Goal: Information Seeking & Learning: Learn about a topic

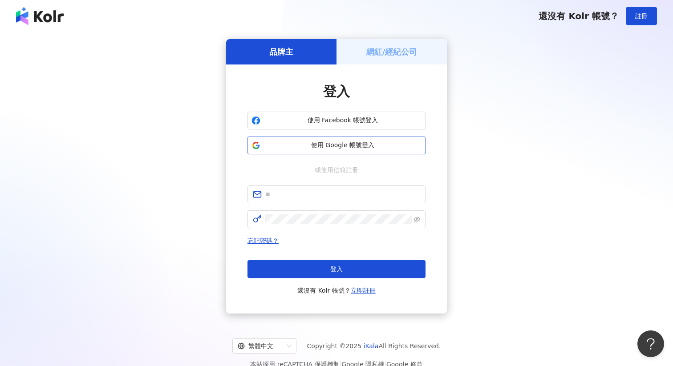
click at [329, 148] on span "使用 Google 帳號登入" at bounding box center [343, 145] width 158 height 9
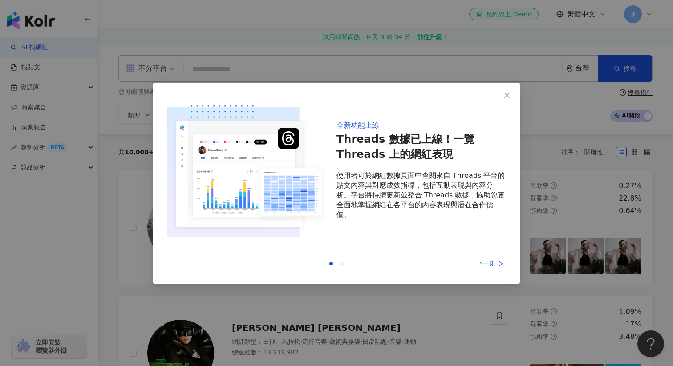
click at [480, 263] on div "下一則" at bounding box center [472, 264] width 67 height 10
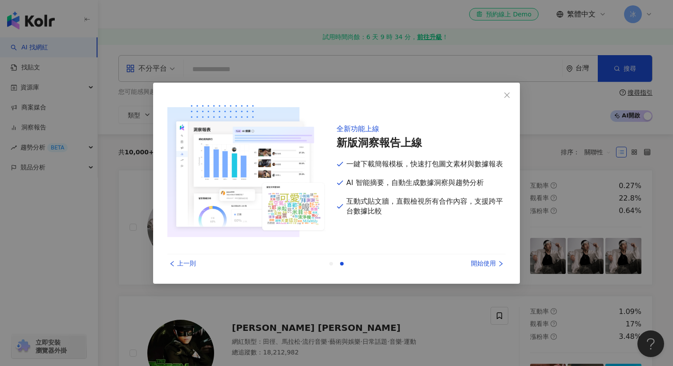
click at [486, 263] on div "開始使用" at bounding box center [472, 264] width 67 height 10
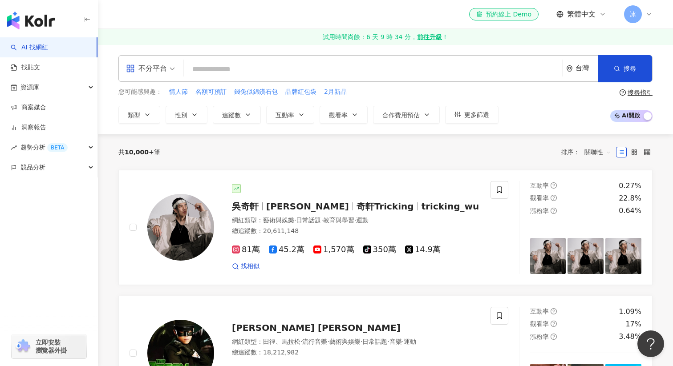
click at [640, 17] on span "冰" at bounding box center [633, 14] width 18 height 18
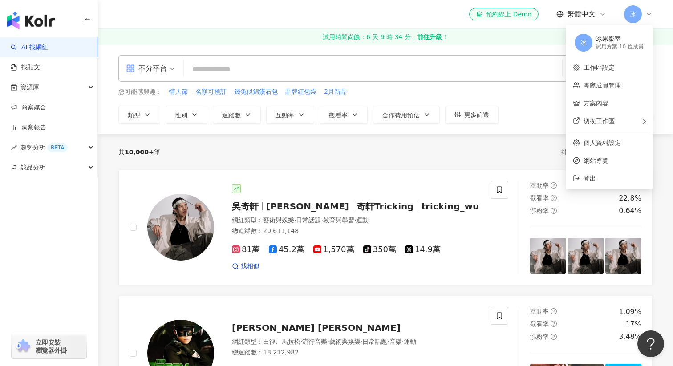
click at [622, 43] on div "冰果影室" at bounding box center [620, 39] width 48 height 9
click at [635, 16] on span "冰" at bounding box center [633, 14] width 6 height 10
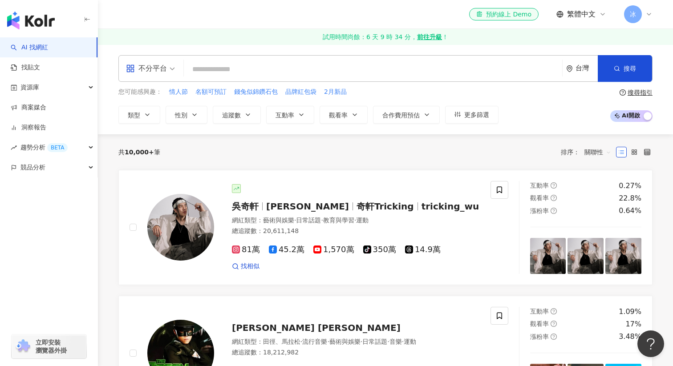
click at [643, 14] on div "冰" at bounding box center [638, 14] width 28 height 18
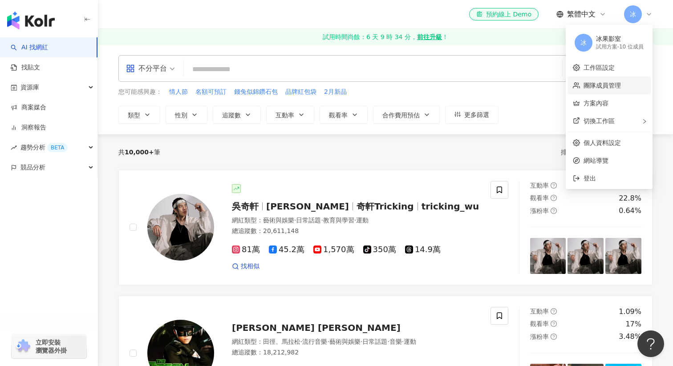
click at [597, 83] on link "團隊成員管理" at bounding box center [602, 85] width 37 height 7
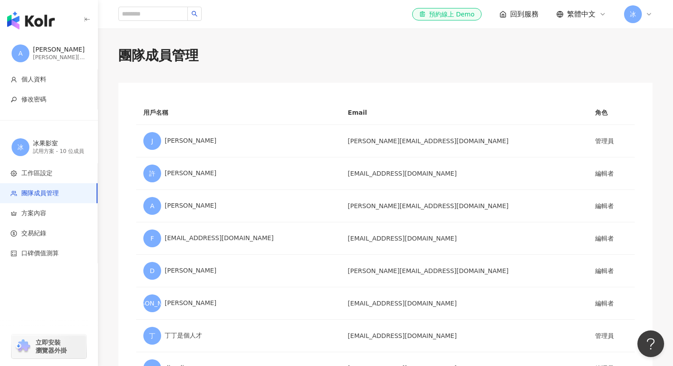
click at [641, 14] on span "冰" at bounding box center [633, 14] width 18 height 18
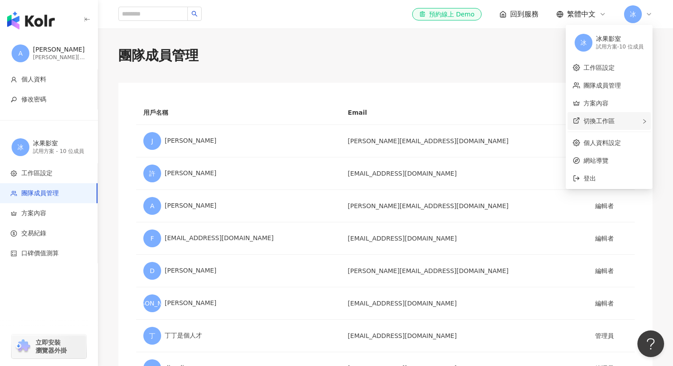
click at [609, 123] on span "切換工作區" at bounding box center [599, 121] width 31 height 7
click at [520, 129] on div "成果行銷" at bounding box center [530, 126] width 54 height 9
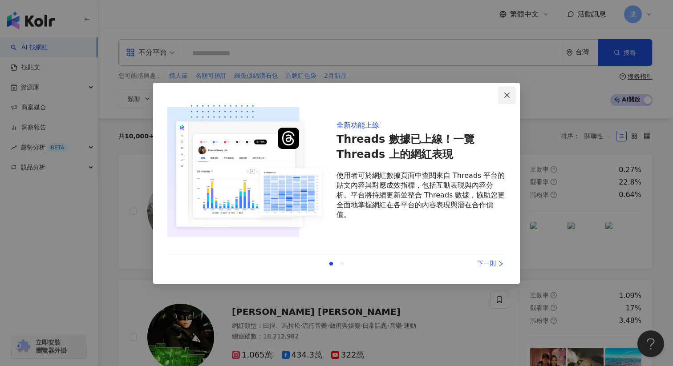
click at [507, 89] on button "Close" at bounding box center [507, 95] width 18 height 18
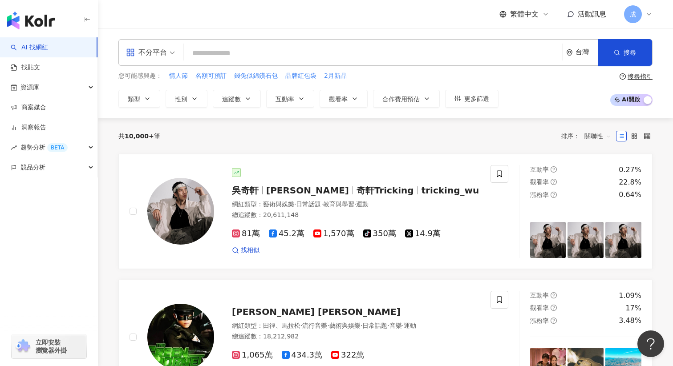
click at [645, 14] on div "成" at bounding box center [638, 14] width 28 height 18
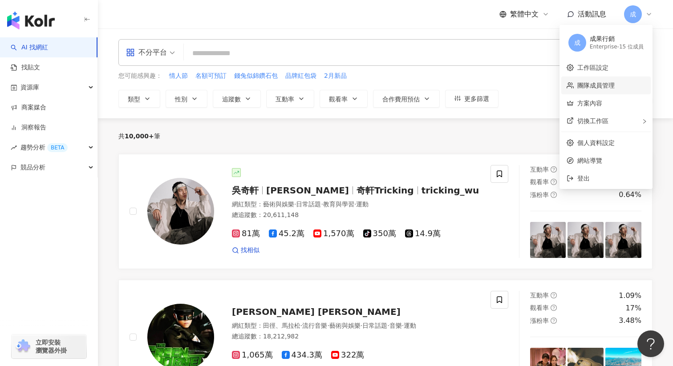
click at [595, 87] on link "團隊成員管理" at bounding box center [596, 85] width 37 height 7
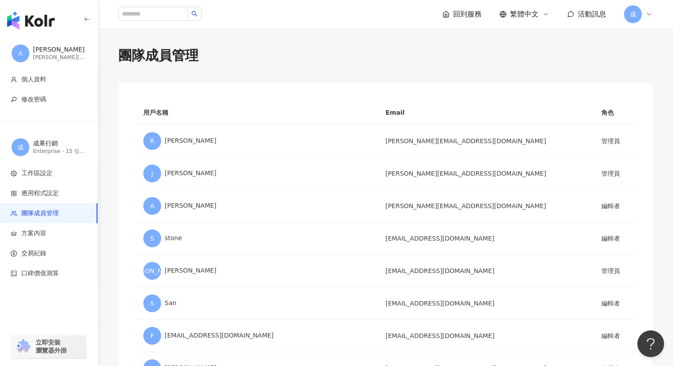
click at [36, 30] on div "button" at bounding box center [49, 18] width 98 height 37
click at [48, 84] on li "個人資料" at bounding box center [49, 79] width 98 height 20
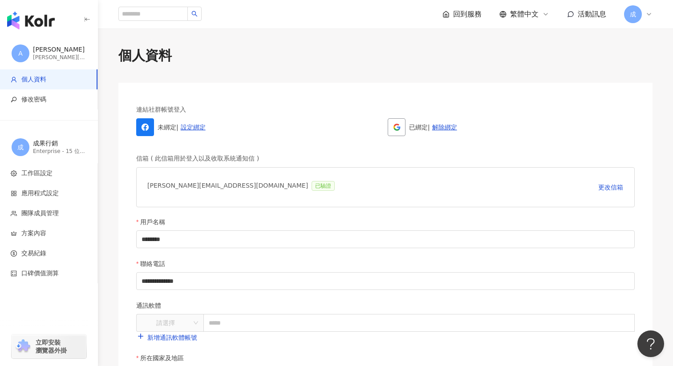
click at [41, 52] on div "Alan Pan" at bounding box center [59, 49] width 53 height 9
click at [29, 19] on img "button" at bounding box center [31, 21] width 48 height 18
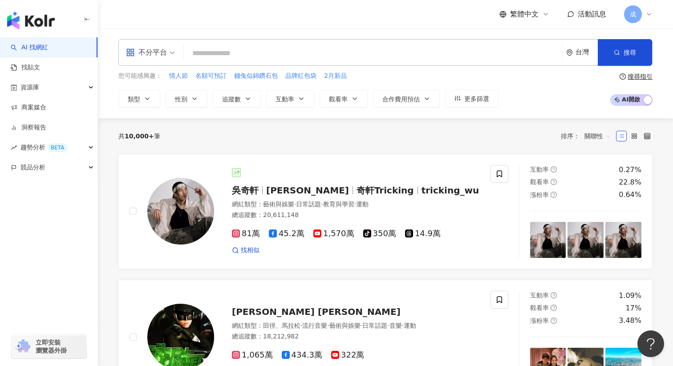
type input "*"
type input "***"
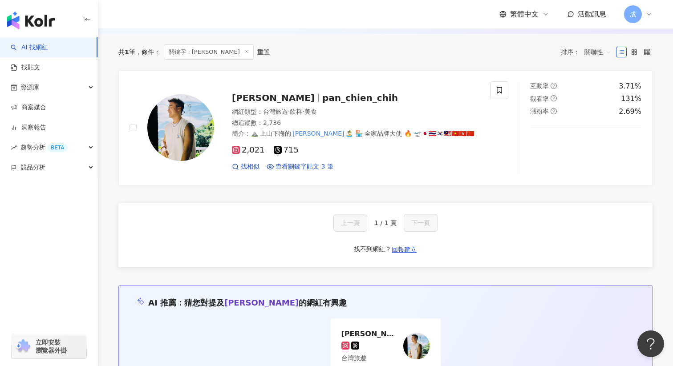
scroll to position [241, 0]
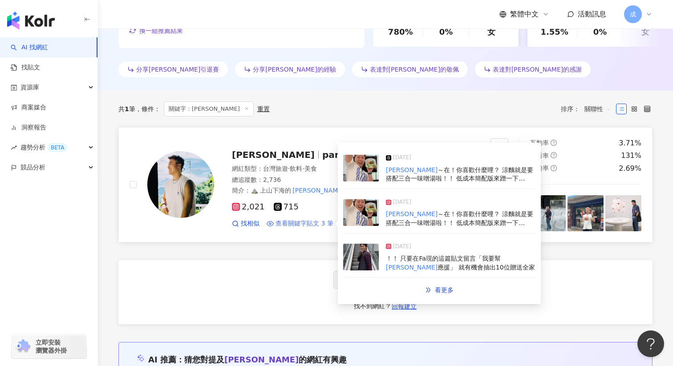
click at [281, 224] on span "查看關鍵字貼文 3 筆" at bounding box center [305, 224] width 58 height 9
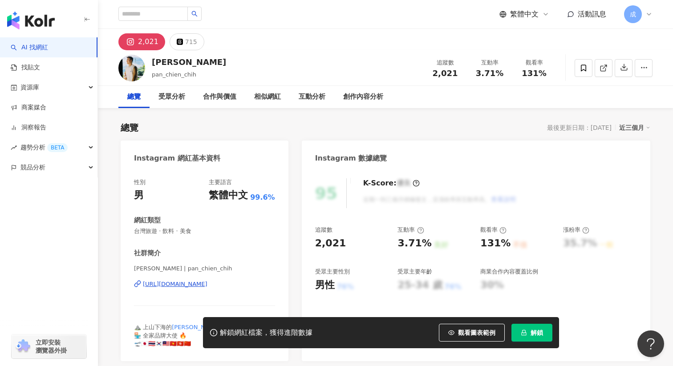
click at [38, 25] on img "button" at bounding box center [31, 21] width 48 height 18
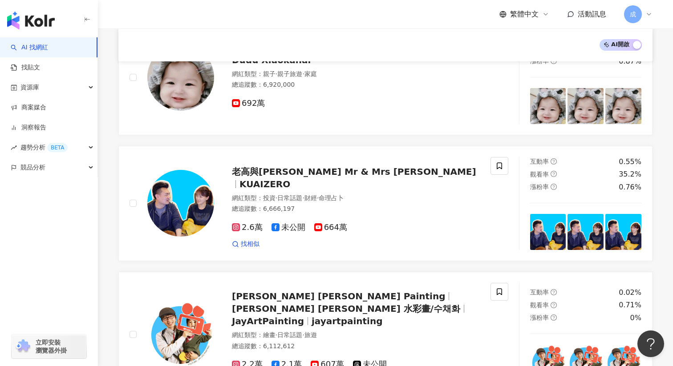
scroll to position [886, 0]
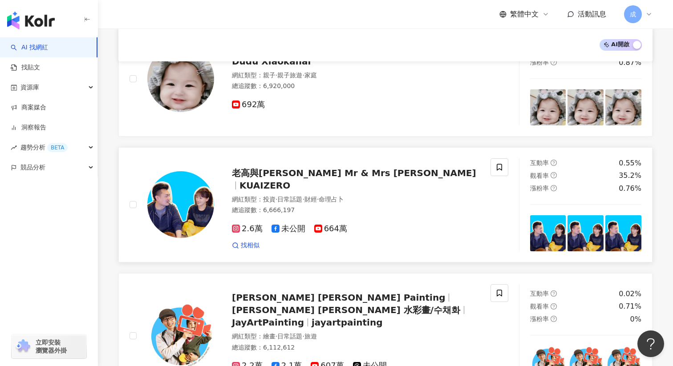
click at [327, 179] on span "老高與小茉 Mr & Mrs Gao" at bounding box center [354, 173] width 244 height 11
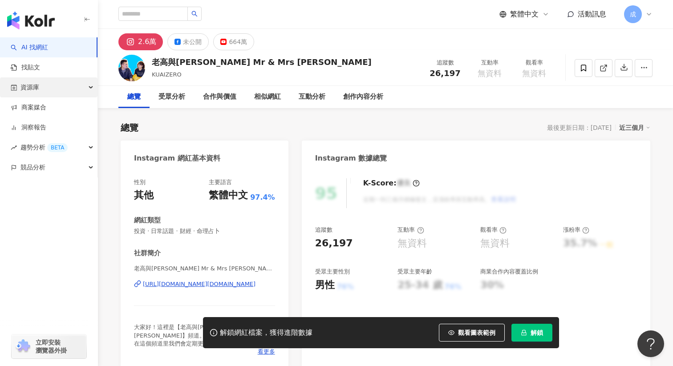
click at [53, 82] on div "資源庫" at bounding box center [49, 87] width 98 height 20
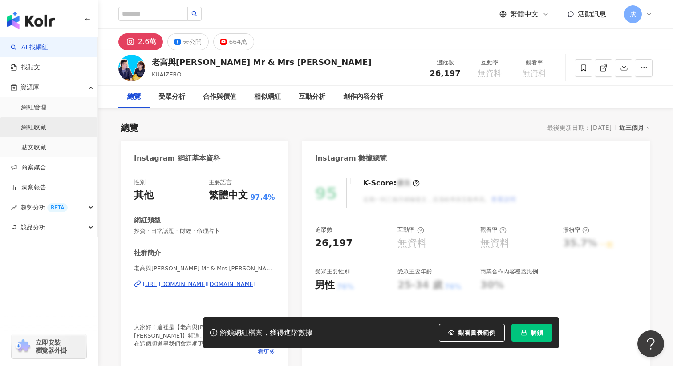
click at [37, 130] on link "網紅收藏" at bounding box center [33, 127] width 25 height 9
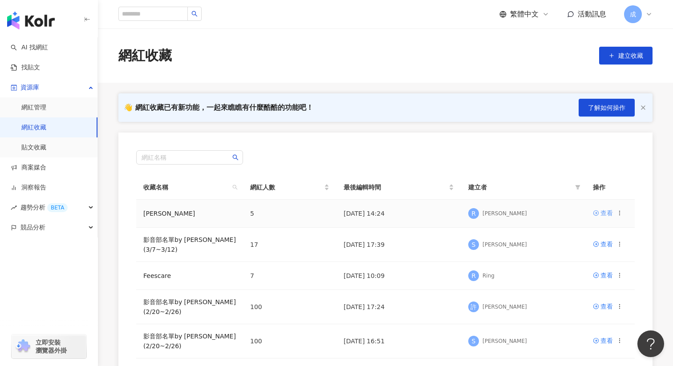
click at [608, 216] on div "查看" at bounding box center [607, 213] width 12 height 10
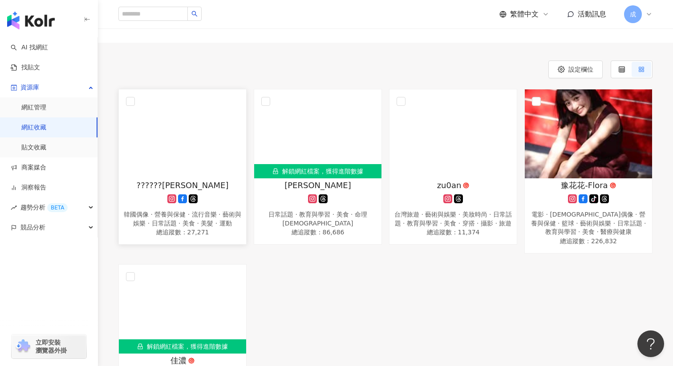
scroll to position [65, 0]
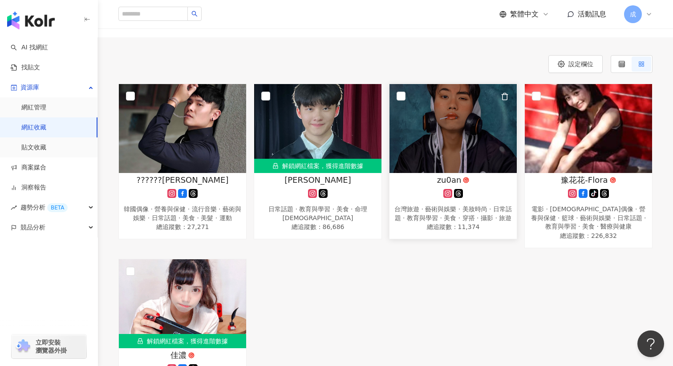
click at [450, 214] on div "台灣旅遊 · 藝術與娛樂 · 美妝時尚 · 日常話題 · 教育與學習 · 美食 · 穿搭 · 攝影 · 旅遊" at bounding box center [453, 213] width 118 height 17
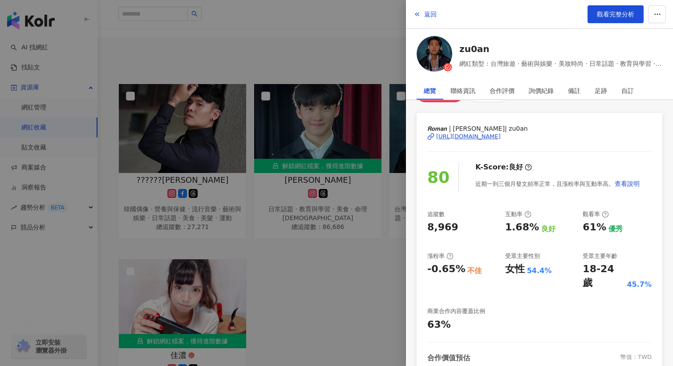
scroll to position [0, 0]
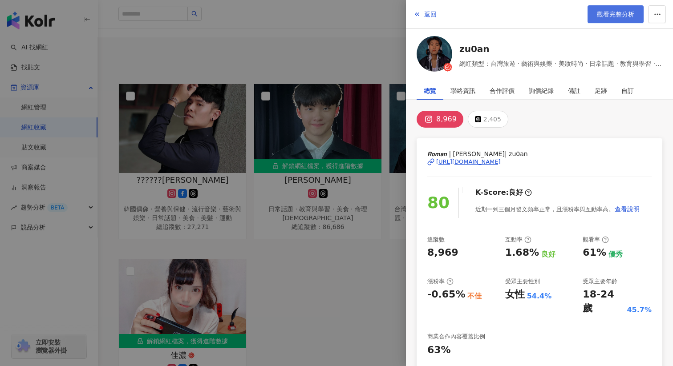
click at [616, 10] on link "觀看完整分析" at bounding box center [616, 14] width 56 height 18
click at [423, 15] on button "返回" at bounding box center [425, 14] width 24 height 18
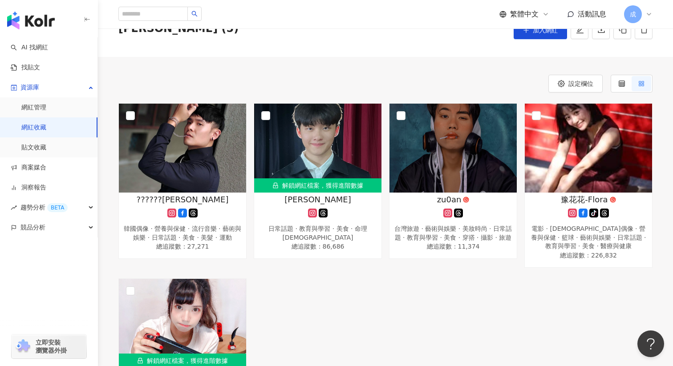
scroll to position [50, 0]
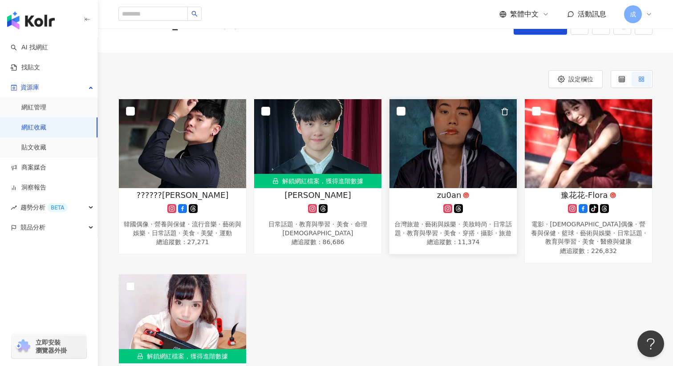
click at [473, 239] on span "總追蹤數 ： 11,374" at bounding box center [453, 242] width 118 height 9
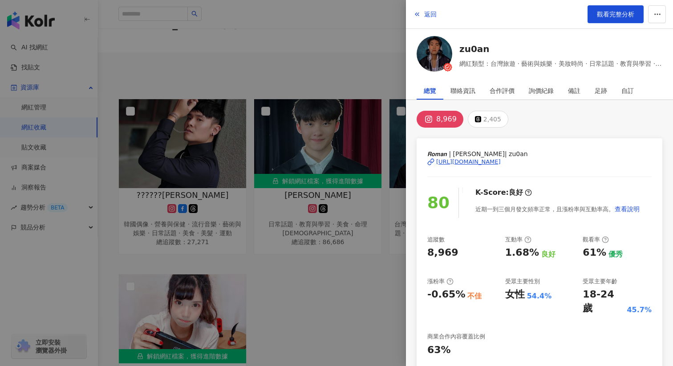
click at [432, 53] on img at bounding box center [435, 54] width 36 height 36
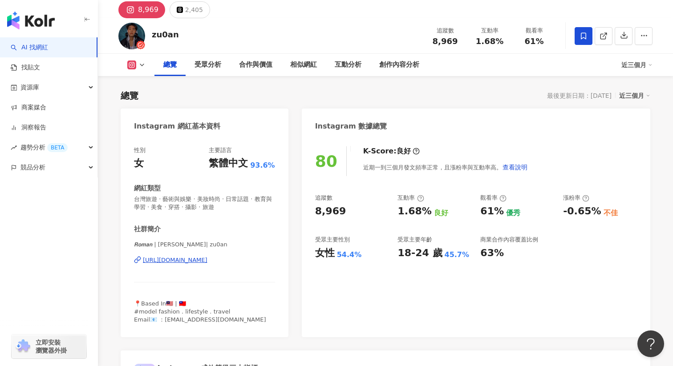
scroll to position [22, 0]
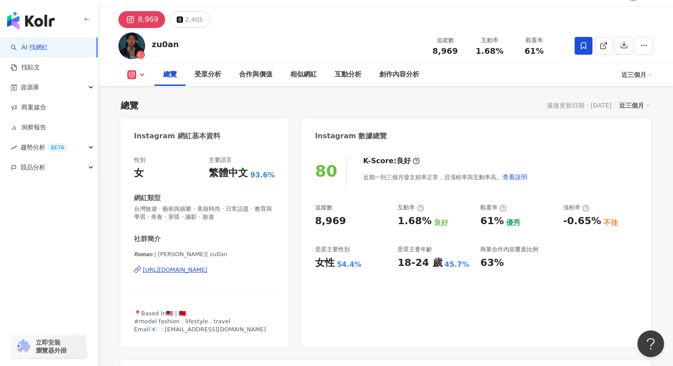
click at [181, 272] on div "[URL][DOMAIN_NAME]" at bounding box center [175, 270] width 65 height 8
